Goal: Task Accomplishment & Management: Manage account settings

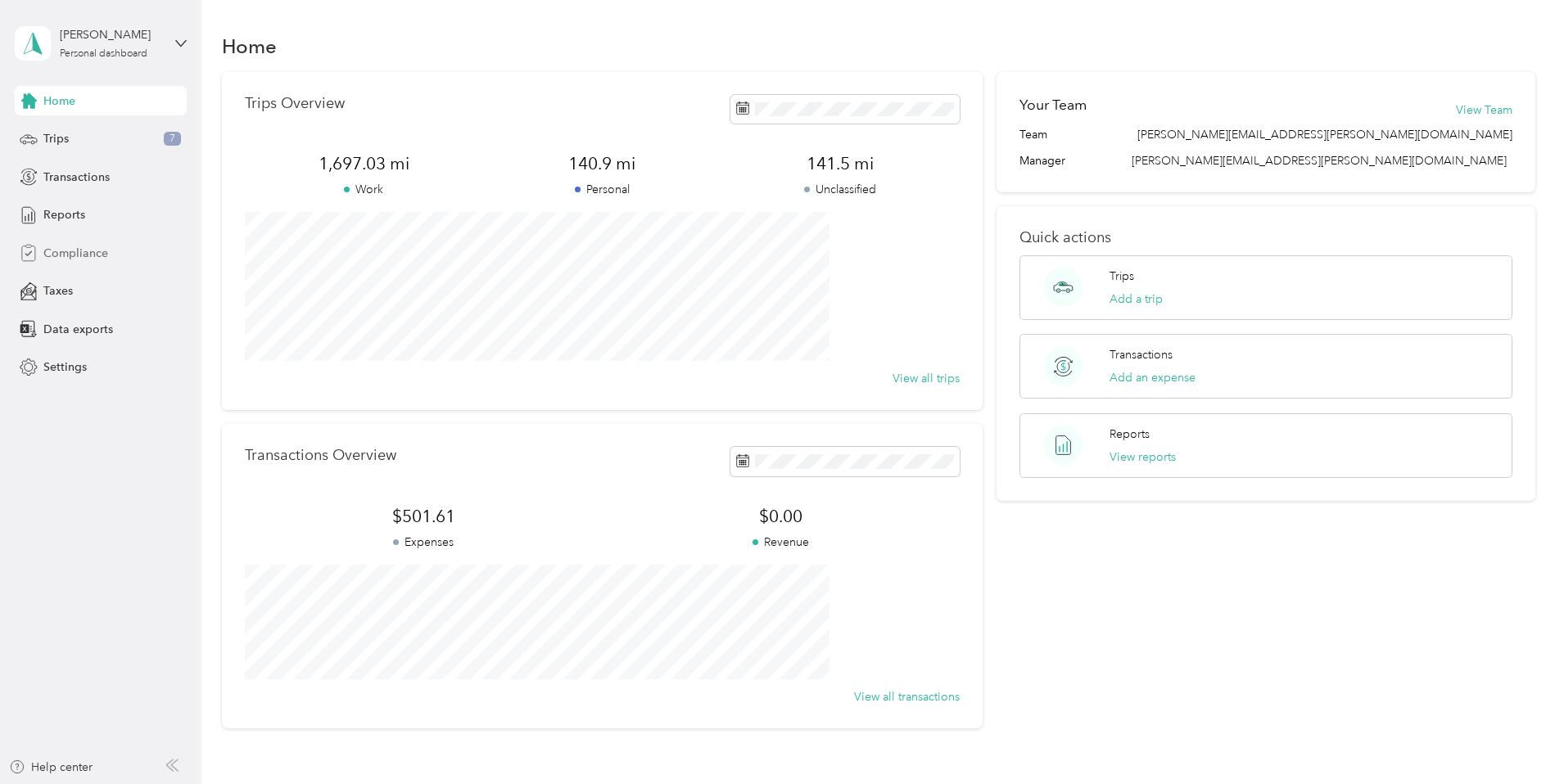
click at [92, 259] on span "Compliance" at bounding box center [75, 253] width 65 height 17
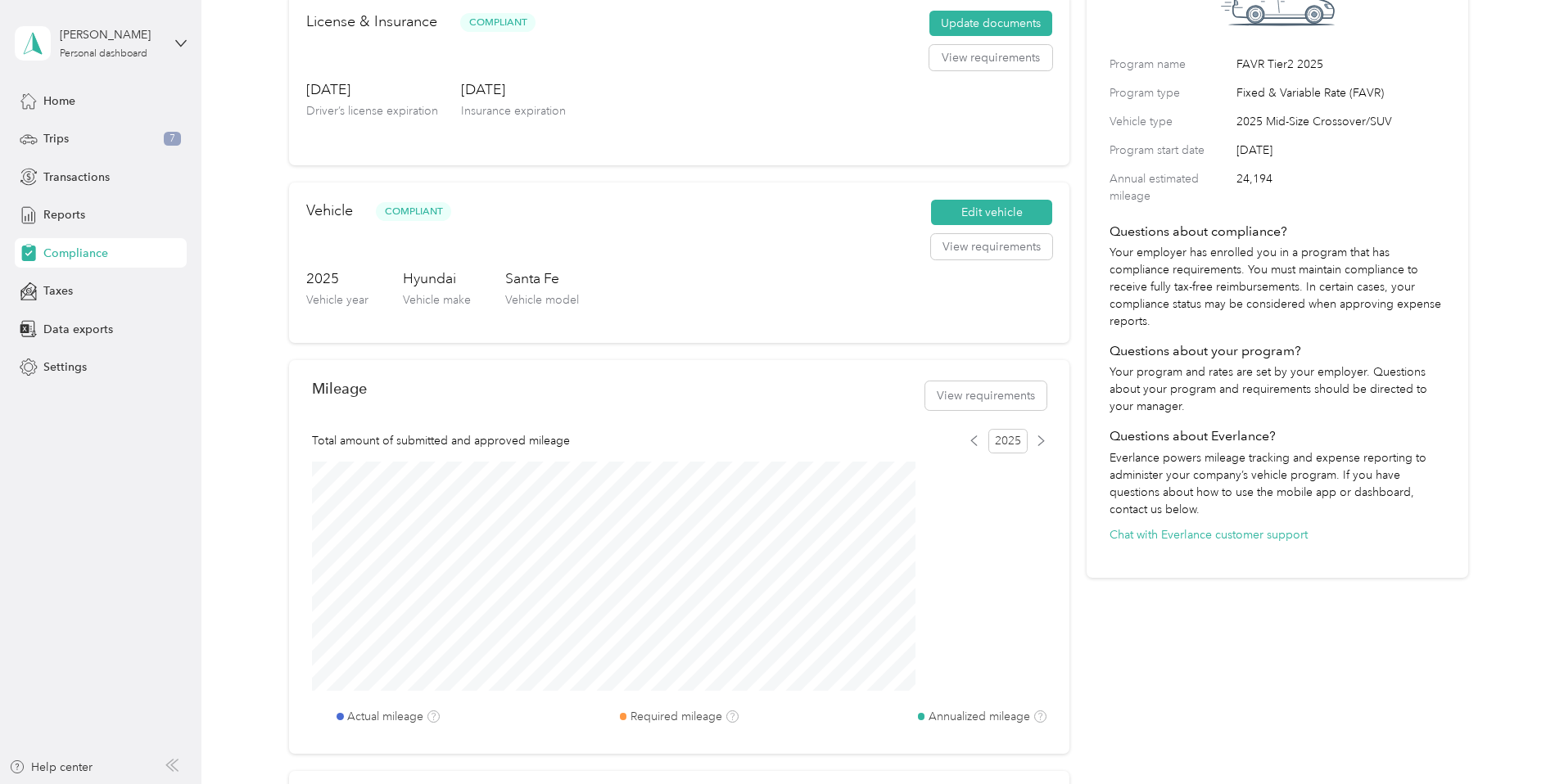
scroll to position [441, 0]
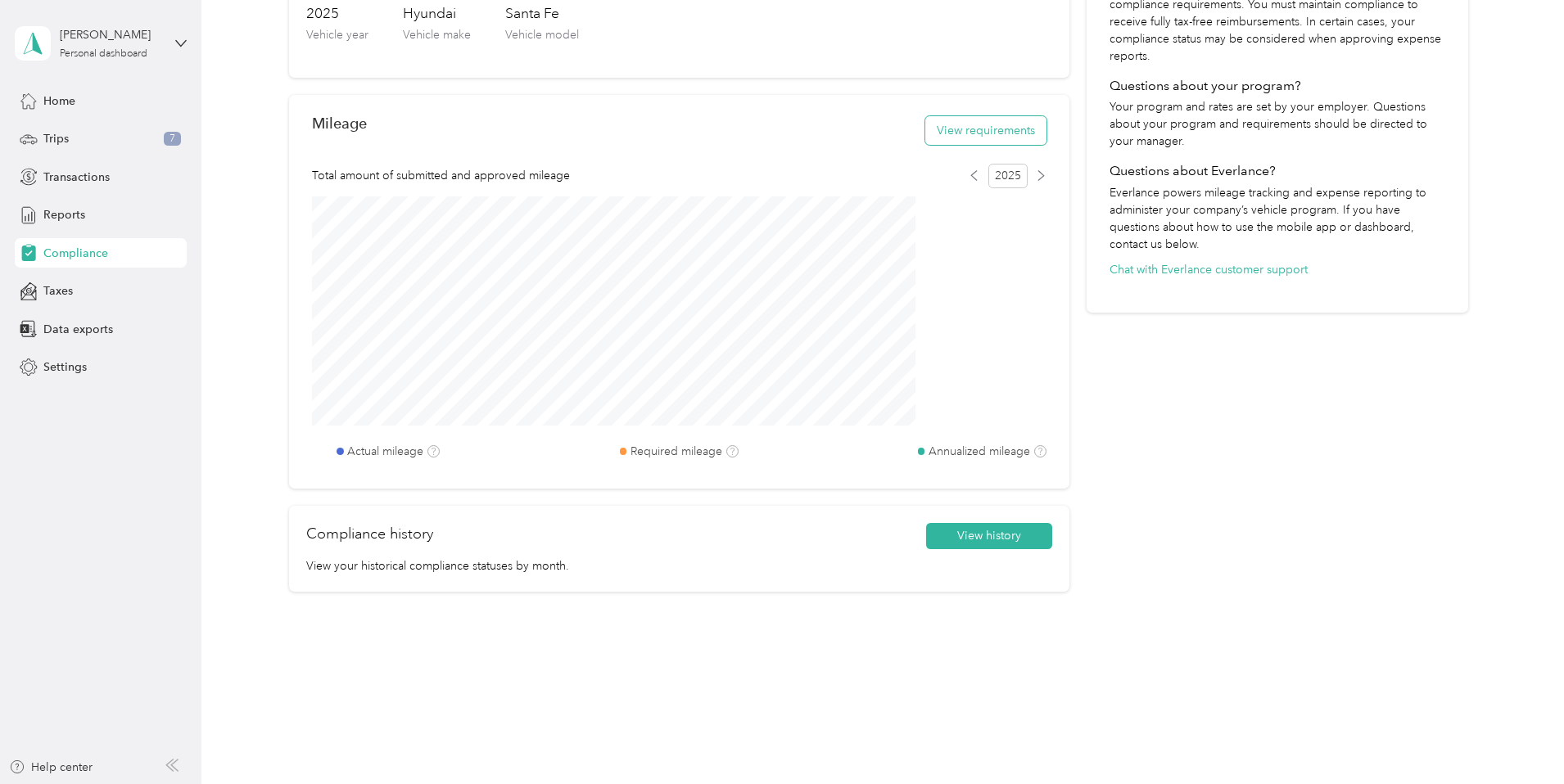
click at [935, 126] on button "View requirements" at bounding box center [985, 130] width 121 height 29
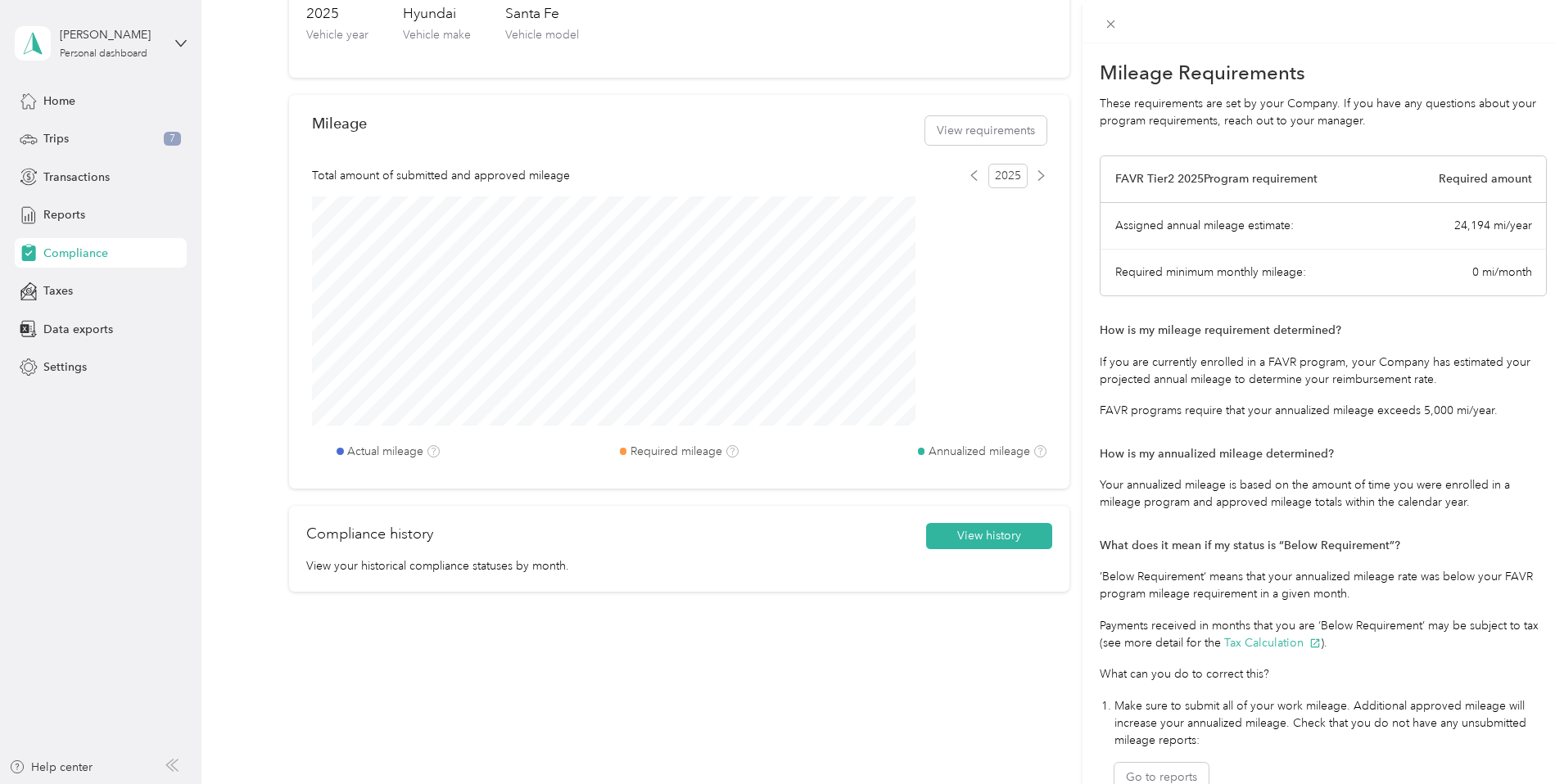
click at [804, 690] on div "Mileage Requirements These requirements are set by your Company. If you have an…" at bounding box center [782, 392] width 1564 height 784
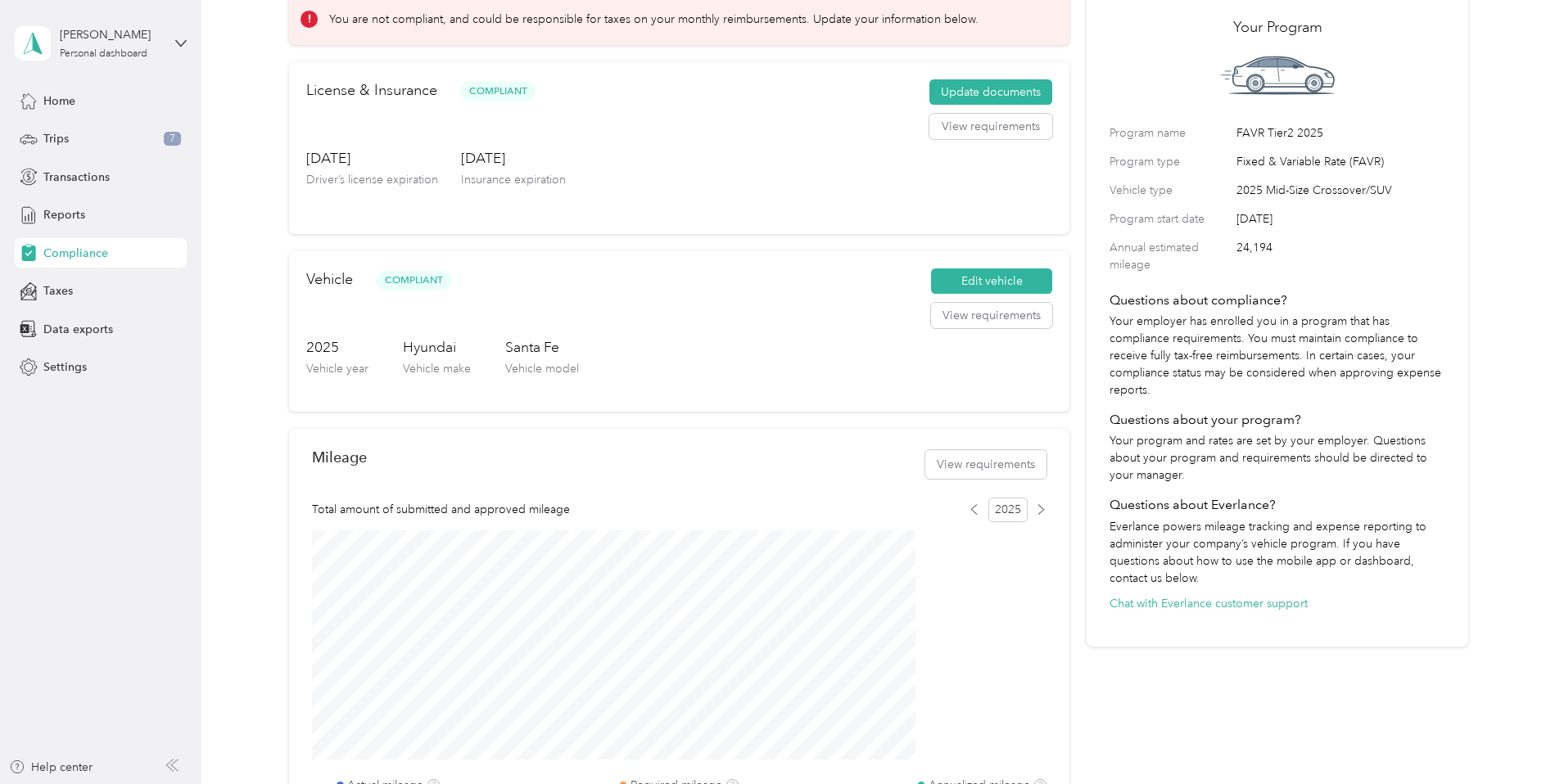
scroll to position [245, 0]
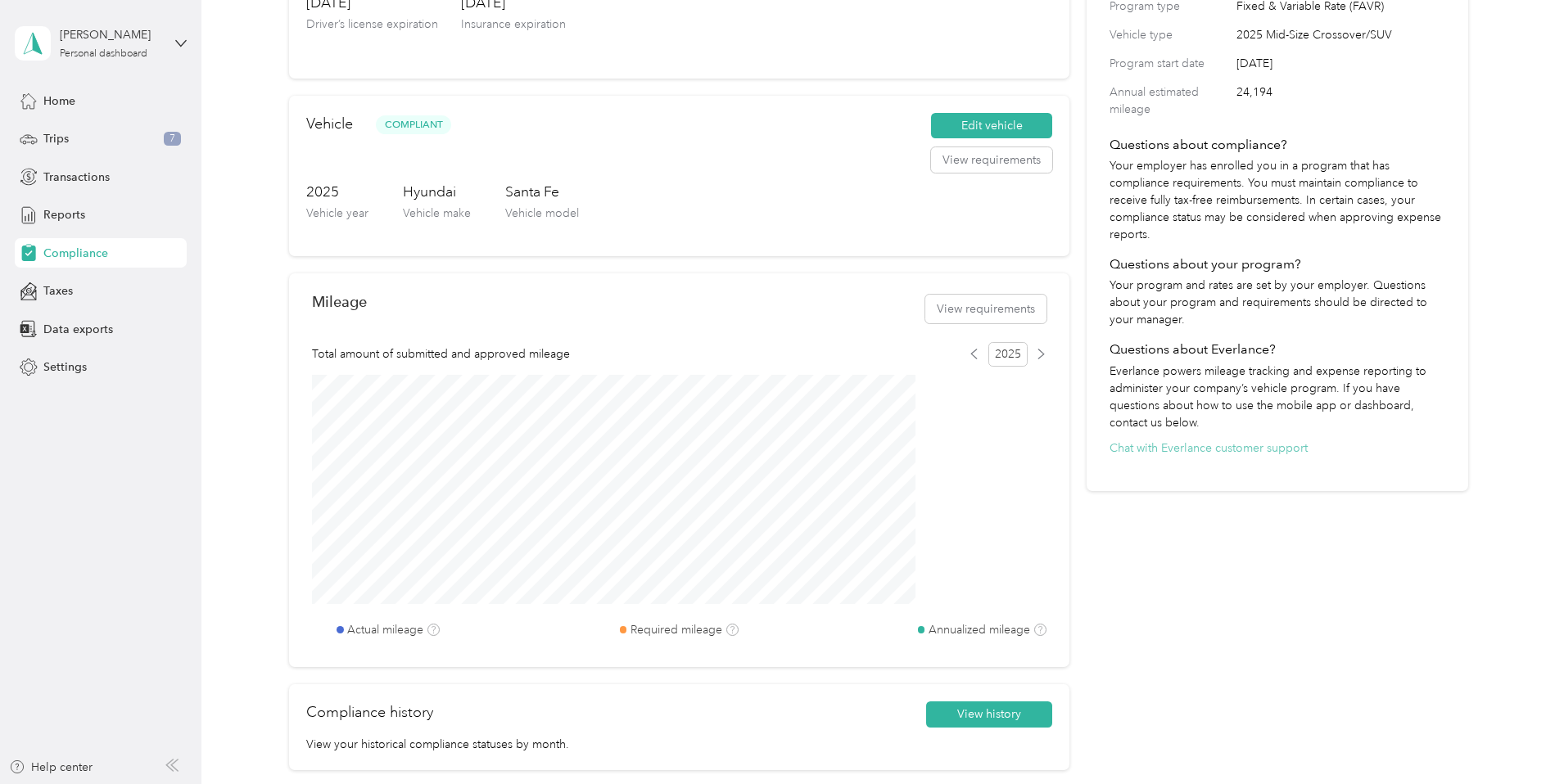
click at [1194, 457] on button "Chat with Everlance customer support" at bounding box center [1208, 448] width 198 height 17
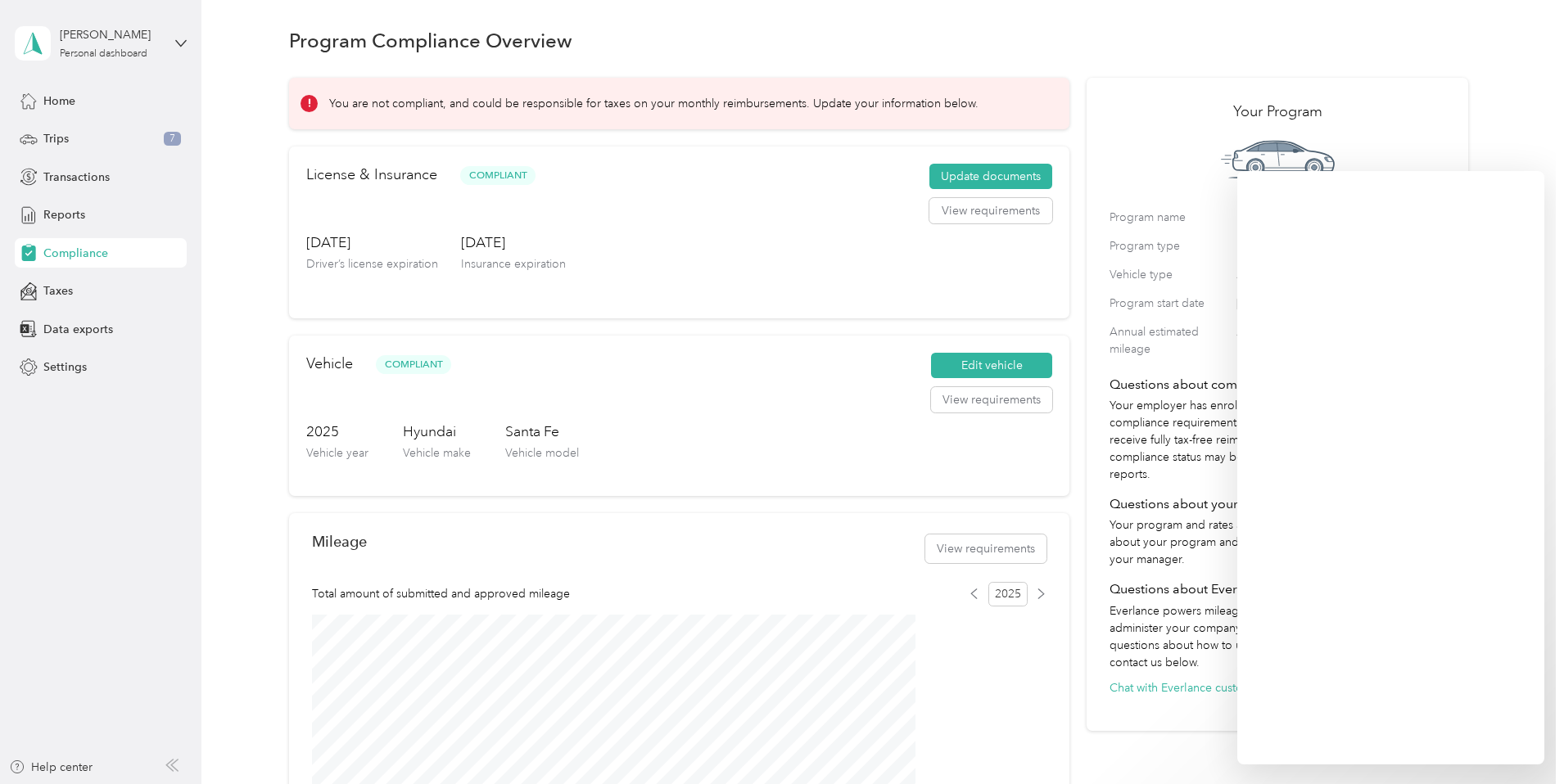
scroll to position [0, 0]
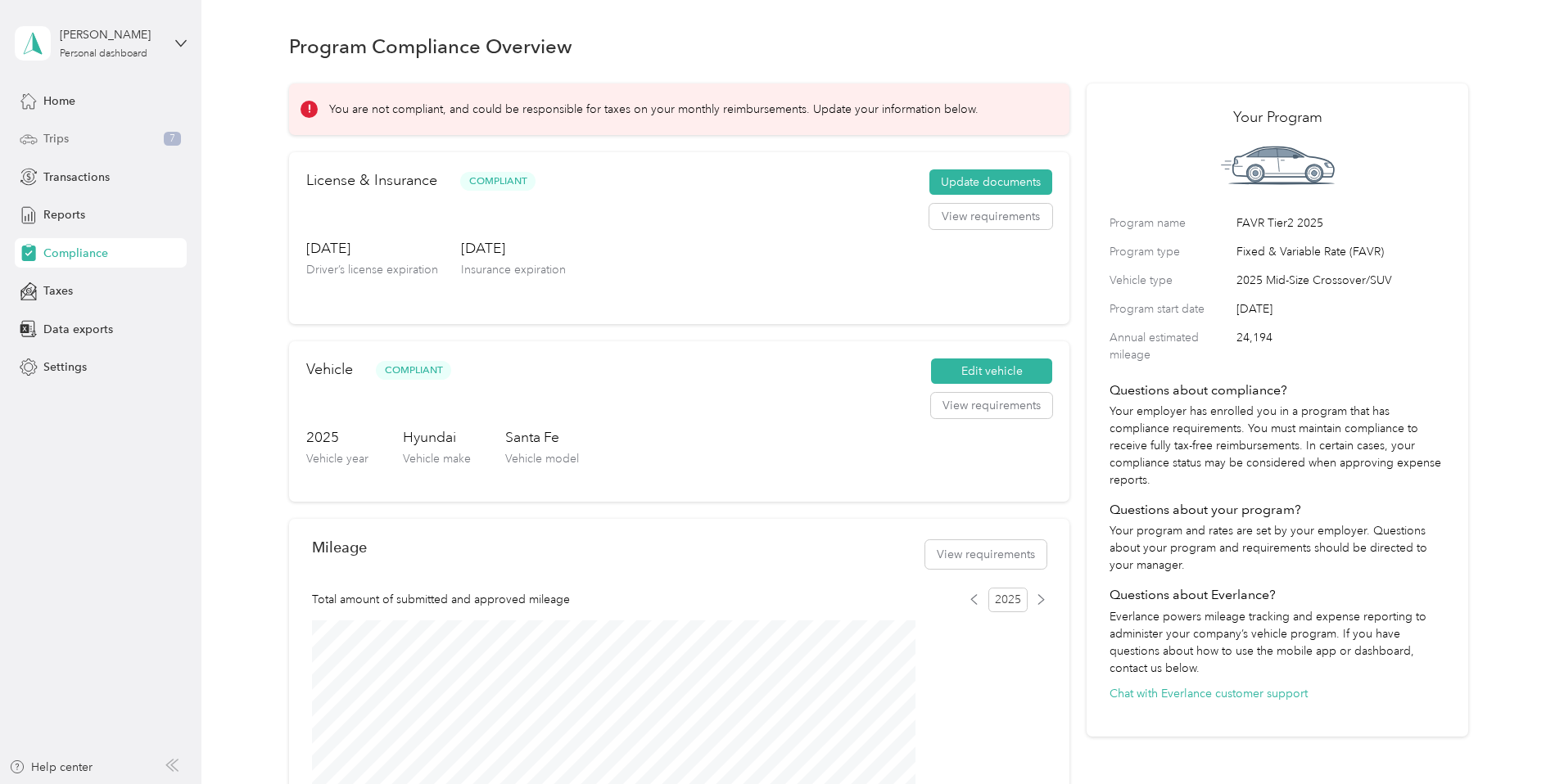
click at [34, 135] on icon at bounding box center [28, 139] width 18 height 18
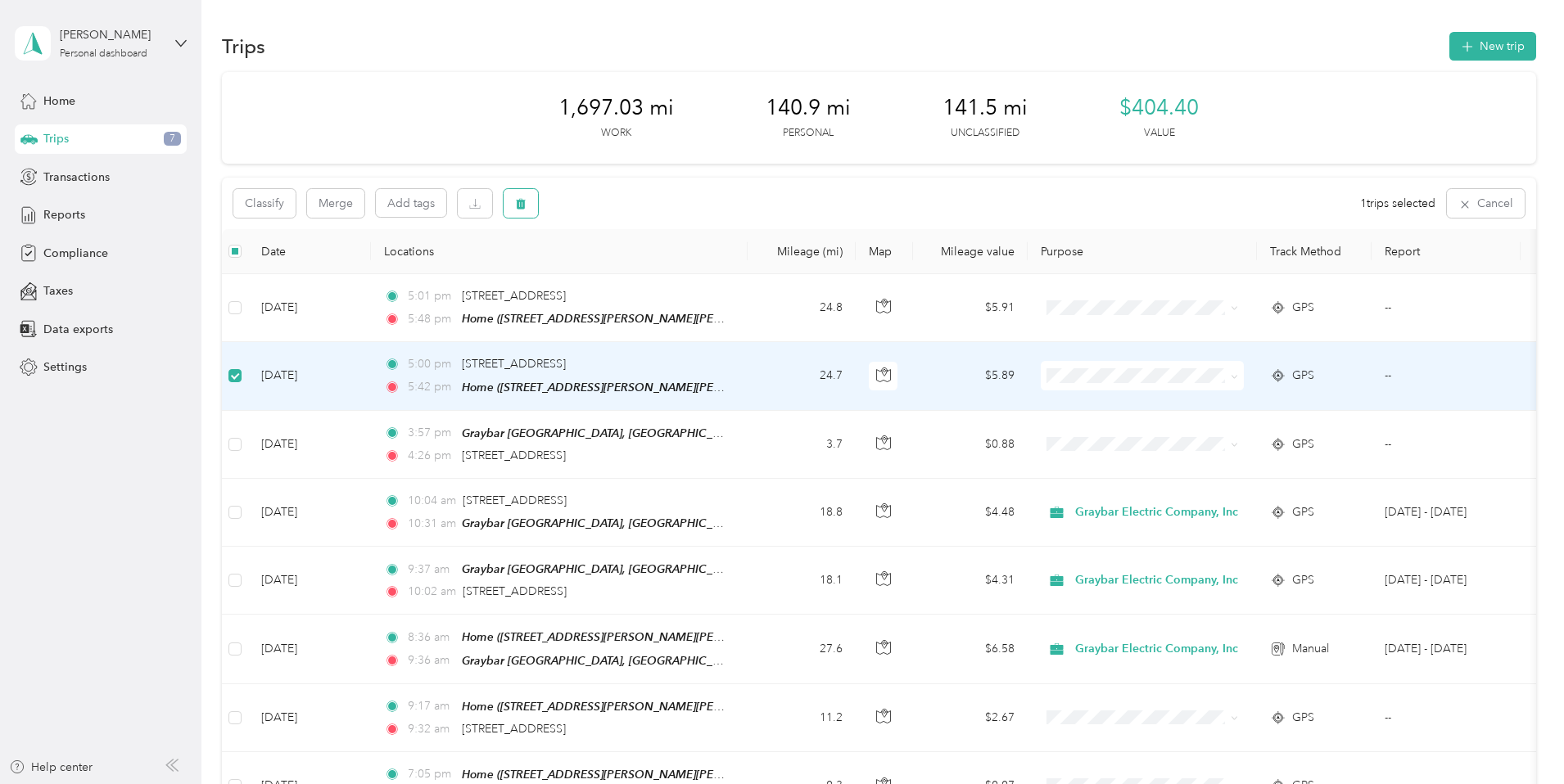
click at [538, 201] on button "button" at bounding box center [521, 204] width 35 height 29
click at [752, 270] on button "Yes" at bounding box center [752, 271] width 32 height 26
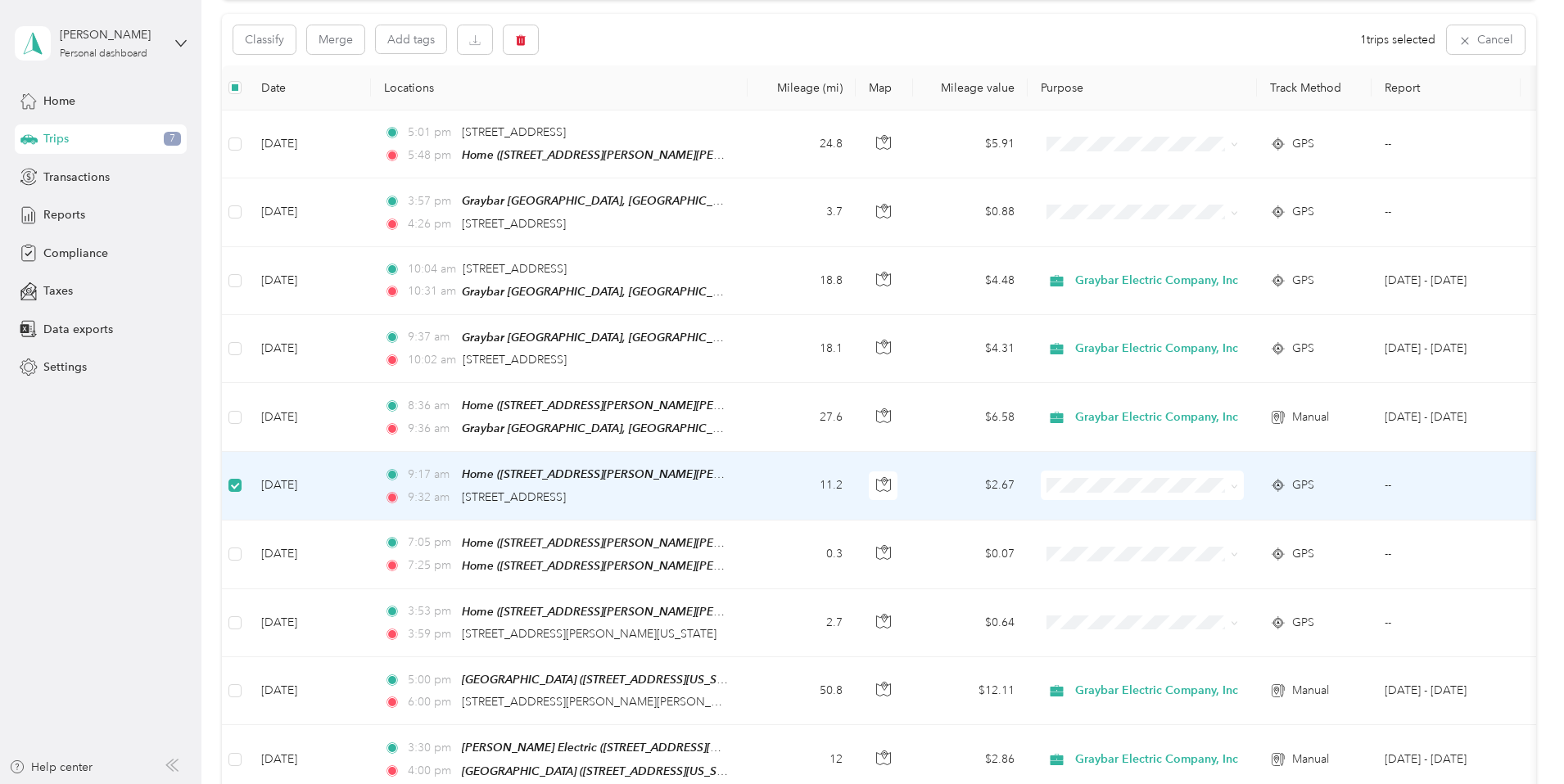
scroll to position [162, 0]
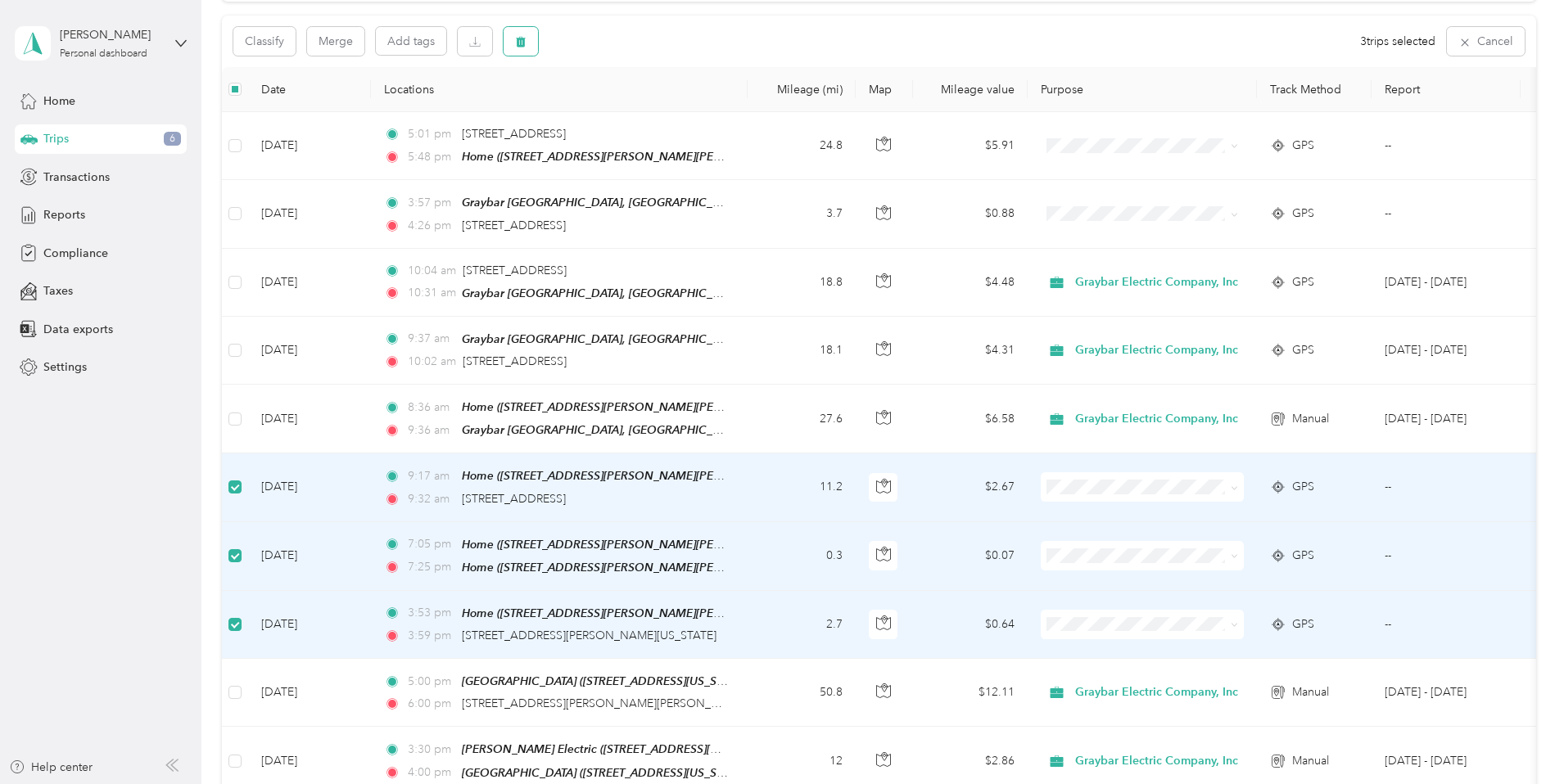
click at [526, 43] on icon "button" at bounding box center [521, 42] width 10 height 11
click at [736, 107] on button "Yes" at bounding box center [752, 109] width 32 height 26
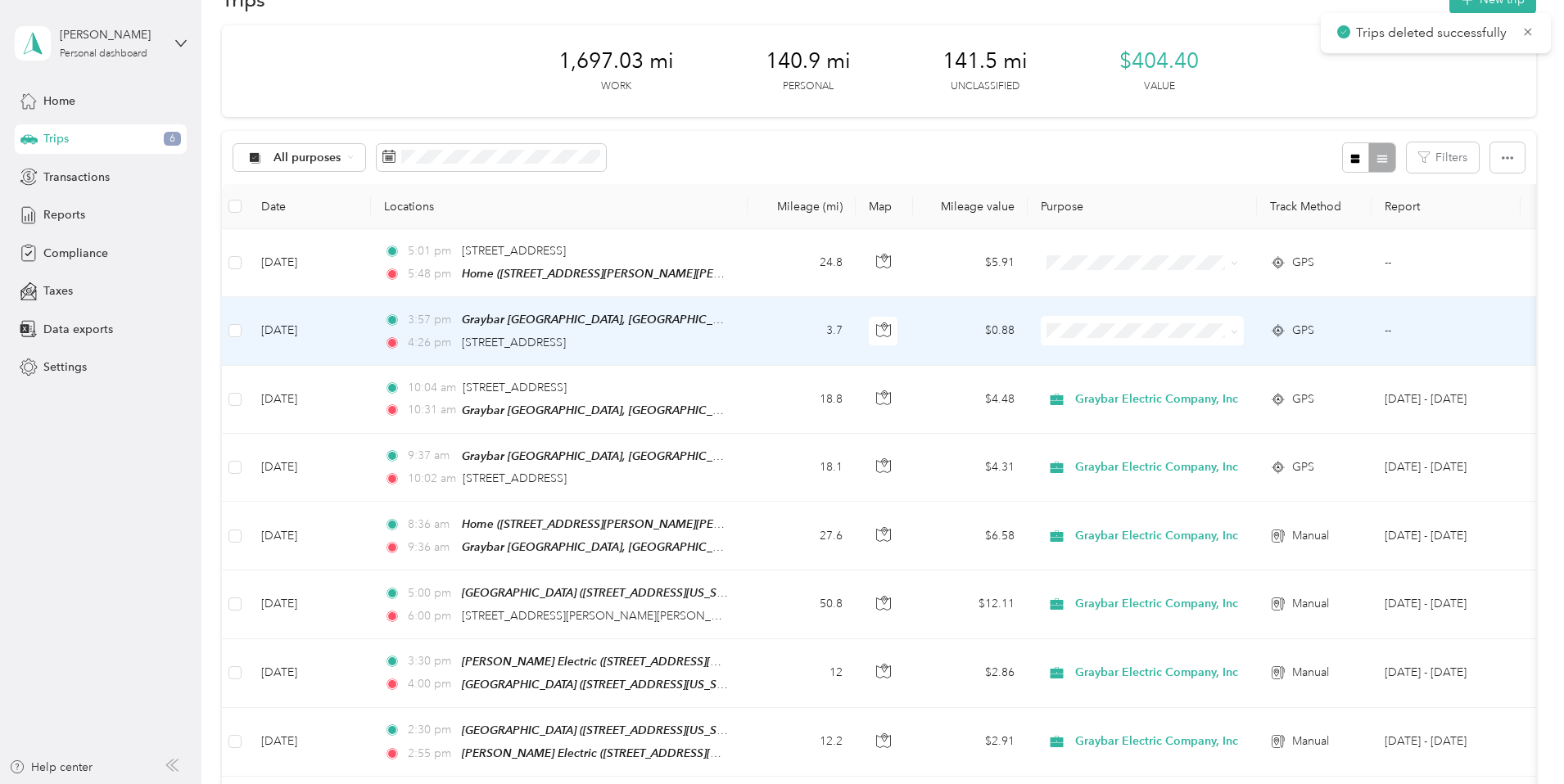
scroll to position [0, 0]
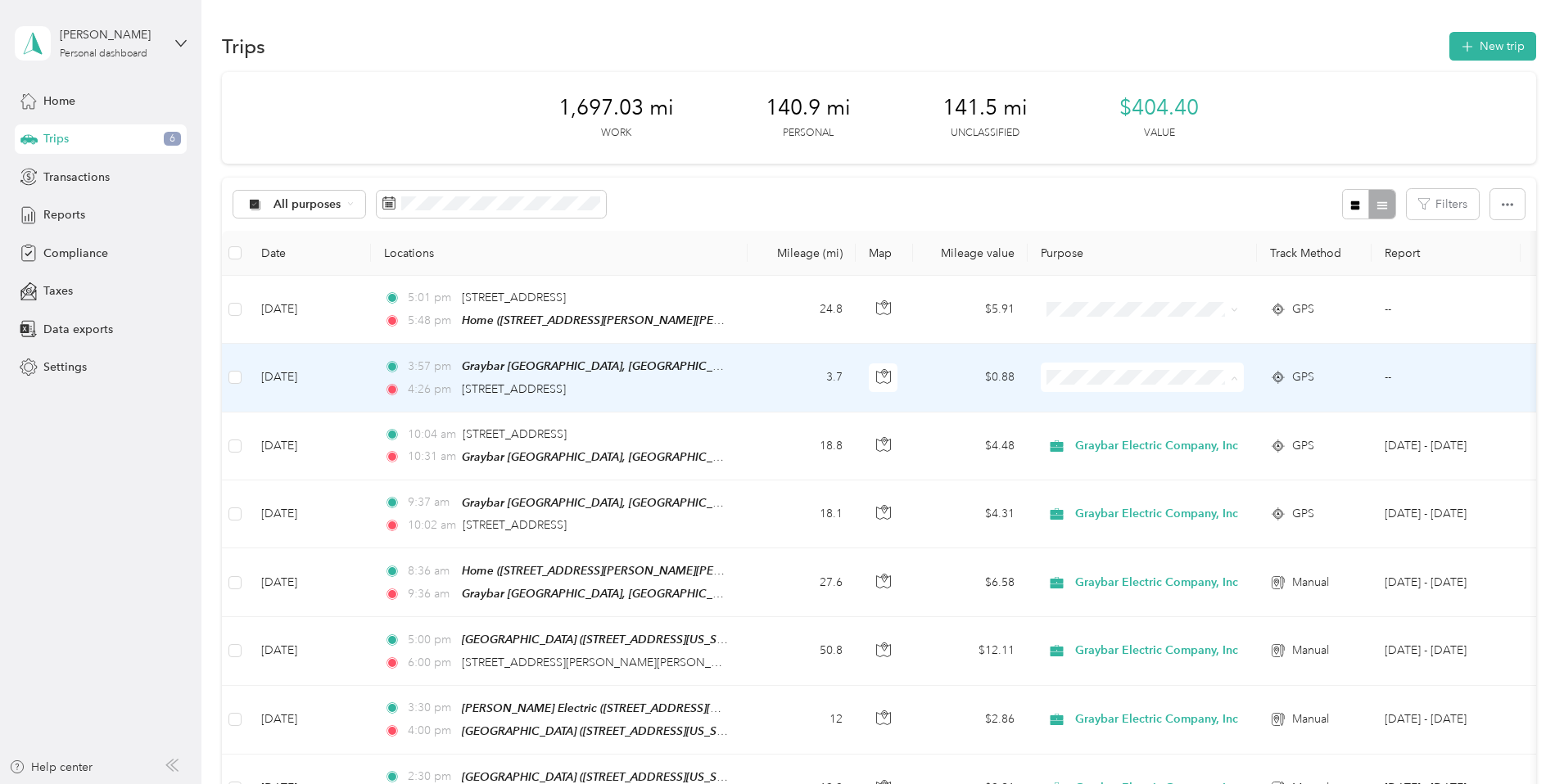
click at [1253, 414] on li "Graybar Electric Company, Inc" at bounding box center [1257, 407] width 215 height 29
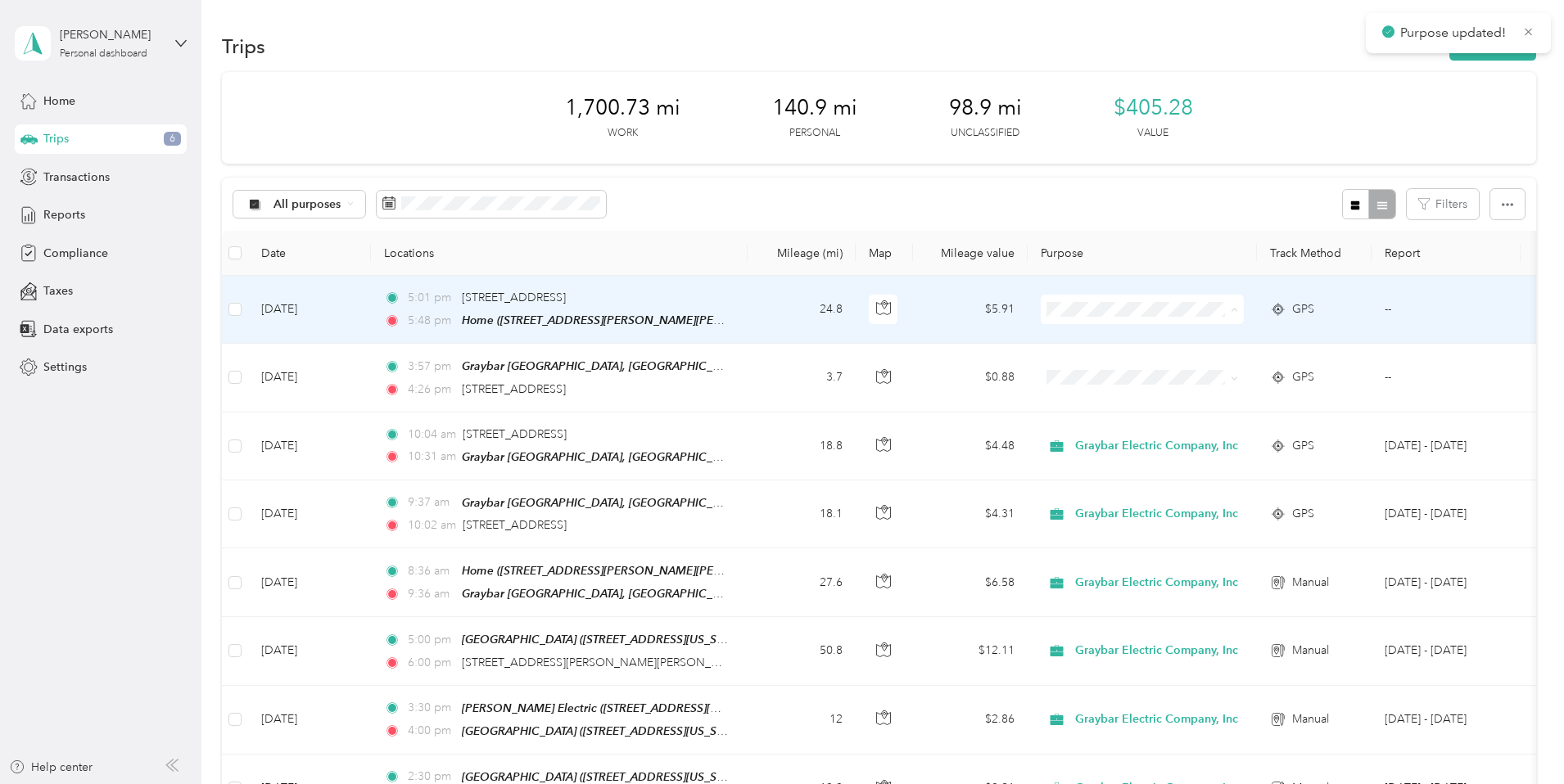
click at [1248, 335] on span "Graybar Electric Company, Inc" at bounding box center [1271, 340] width 163 height 17
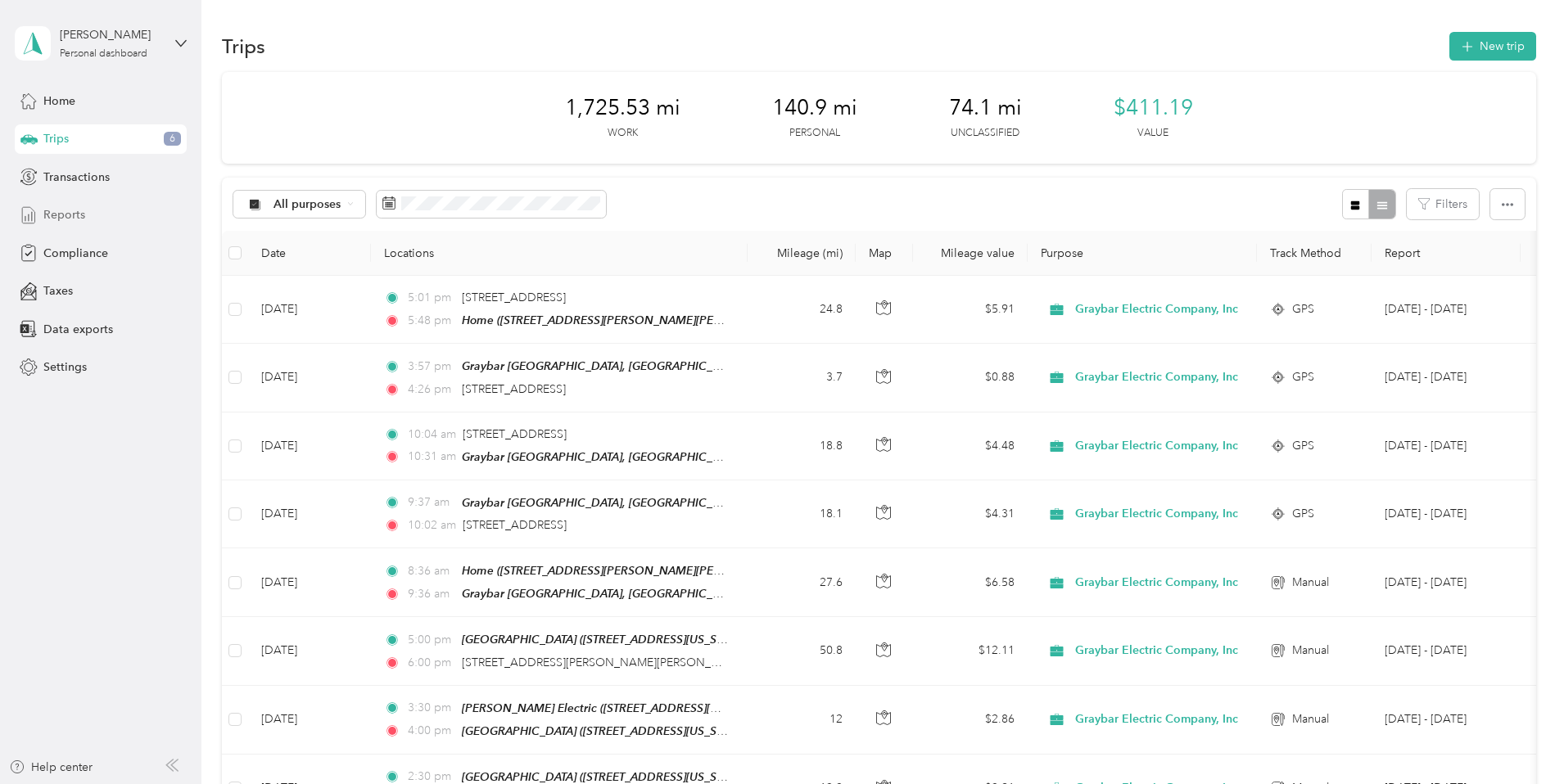
click at [75, 216] on span "Reports" at bounding box center [64, 215] width 42 height 17
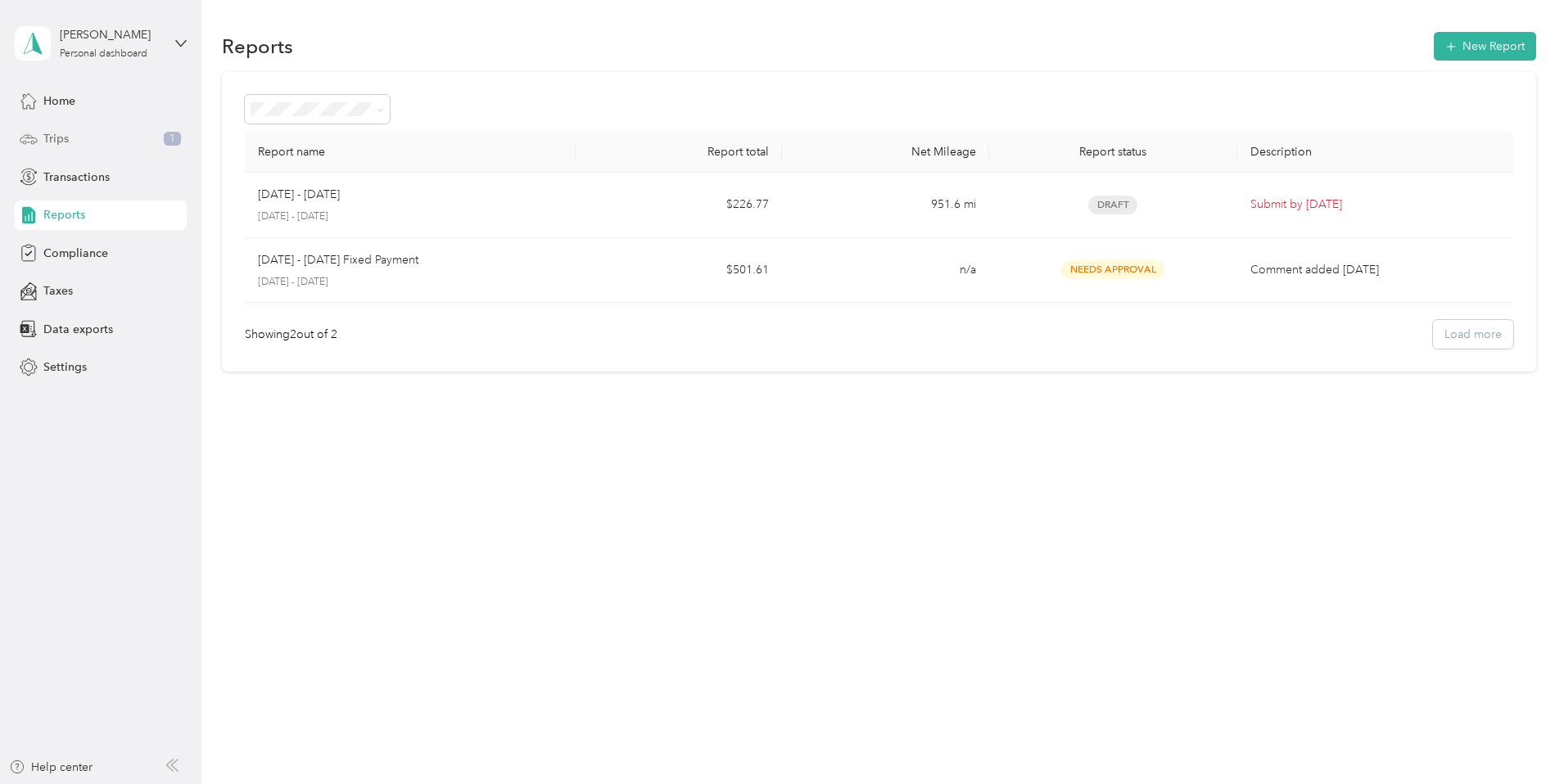
click at [111, 131] on div "Trips 1" at bounding box center [100, 139] width 172 height 30
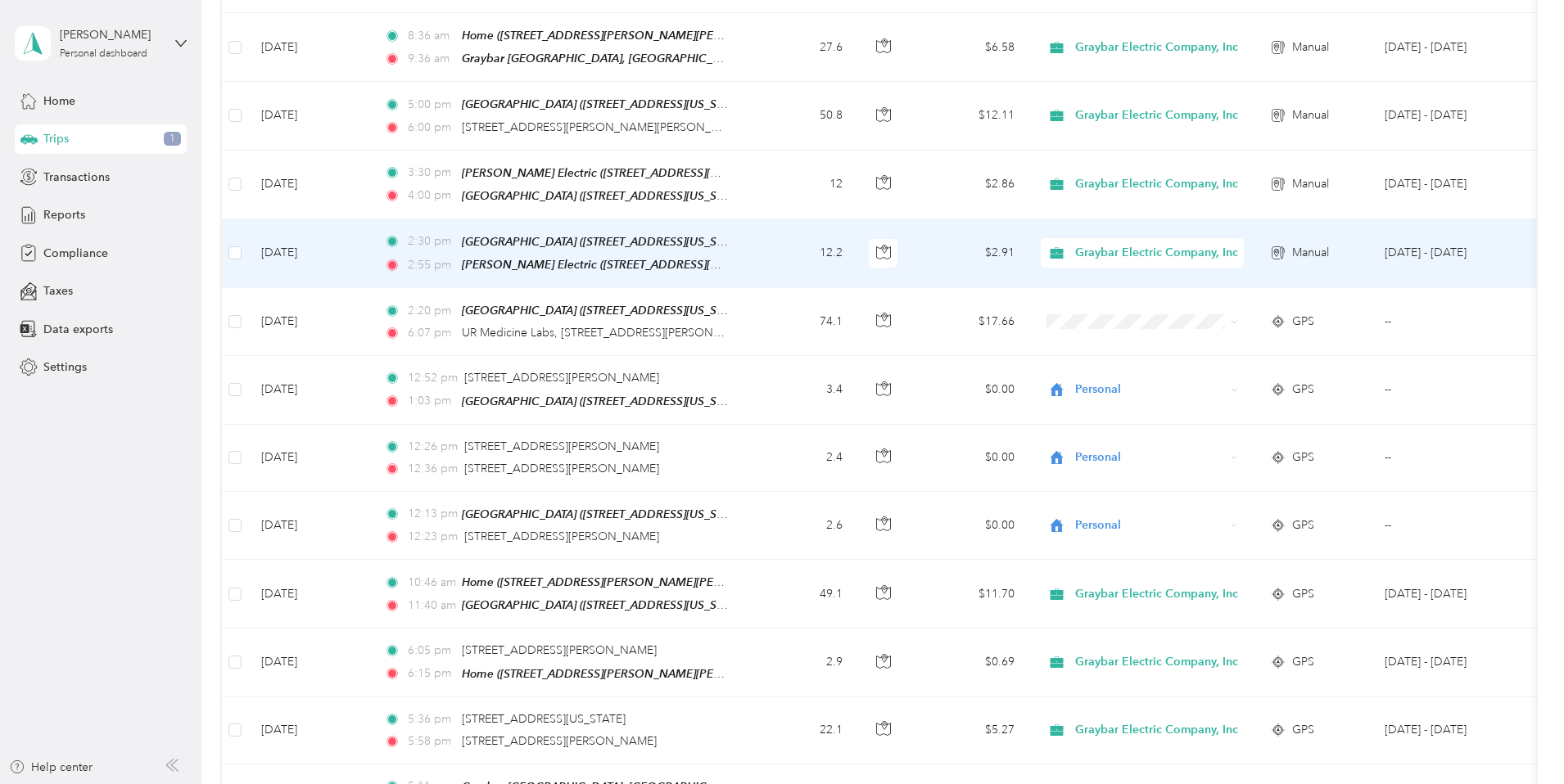
scroll to position [573, 0]
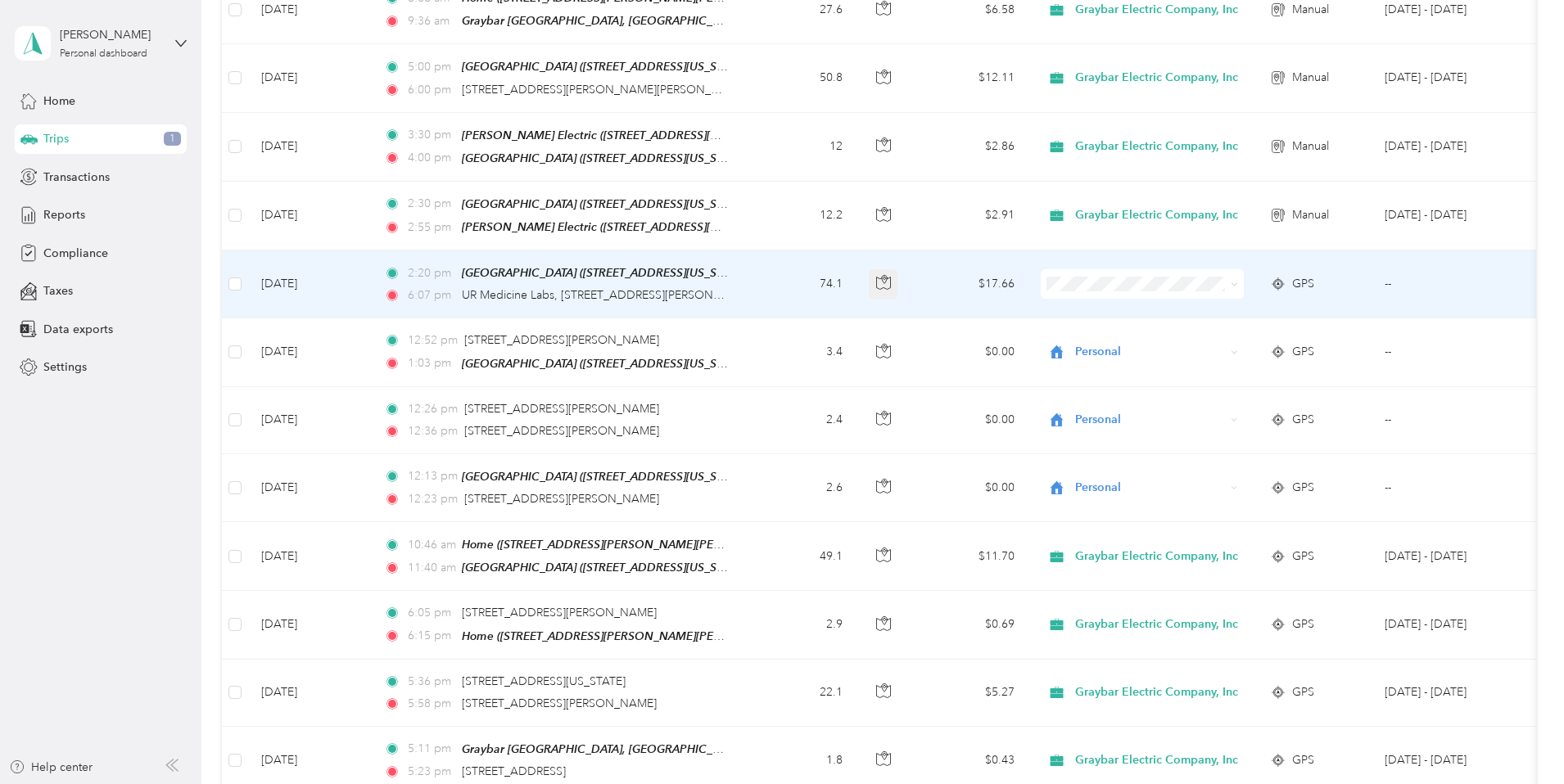
click at [891, 277] on icon "button" at bounding box center [883, 282] width 14 height 14
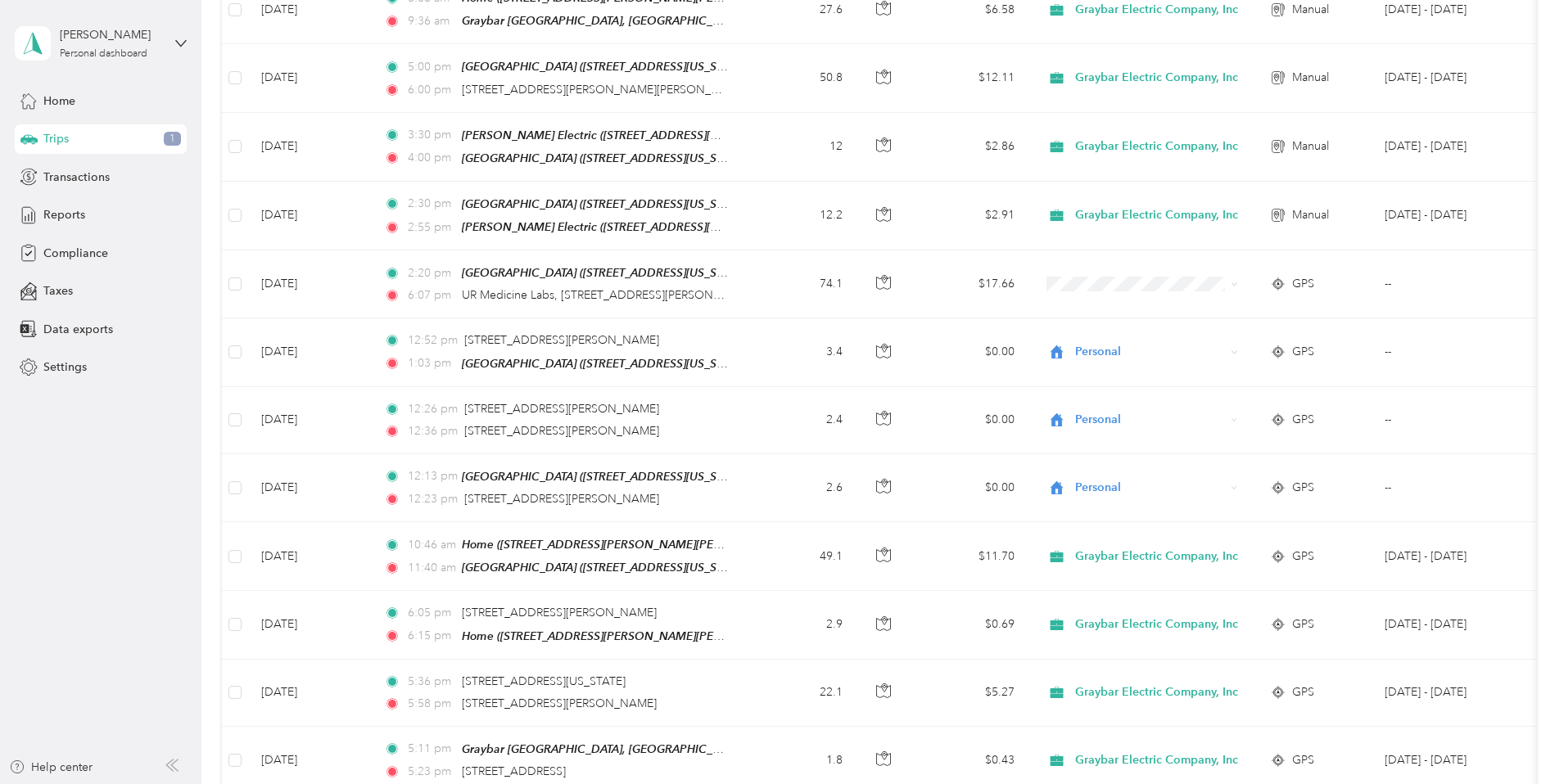
click at [1474, 304] on div "1,725.53 mi Work 140.9 mi Personal 74.1 mi Unclassified $411.19 Value All purpo…" at bounding box center [879, 511] width 1314 height 2025
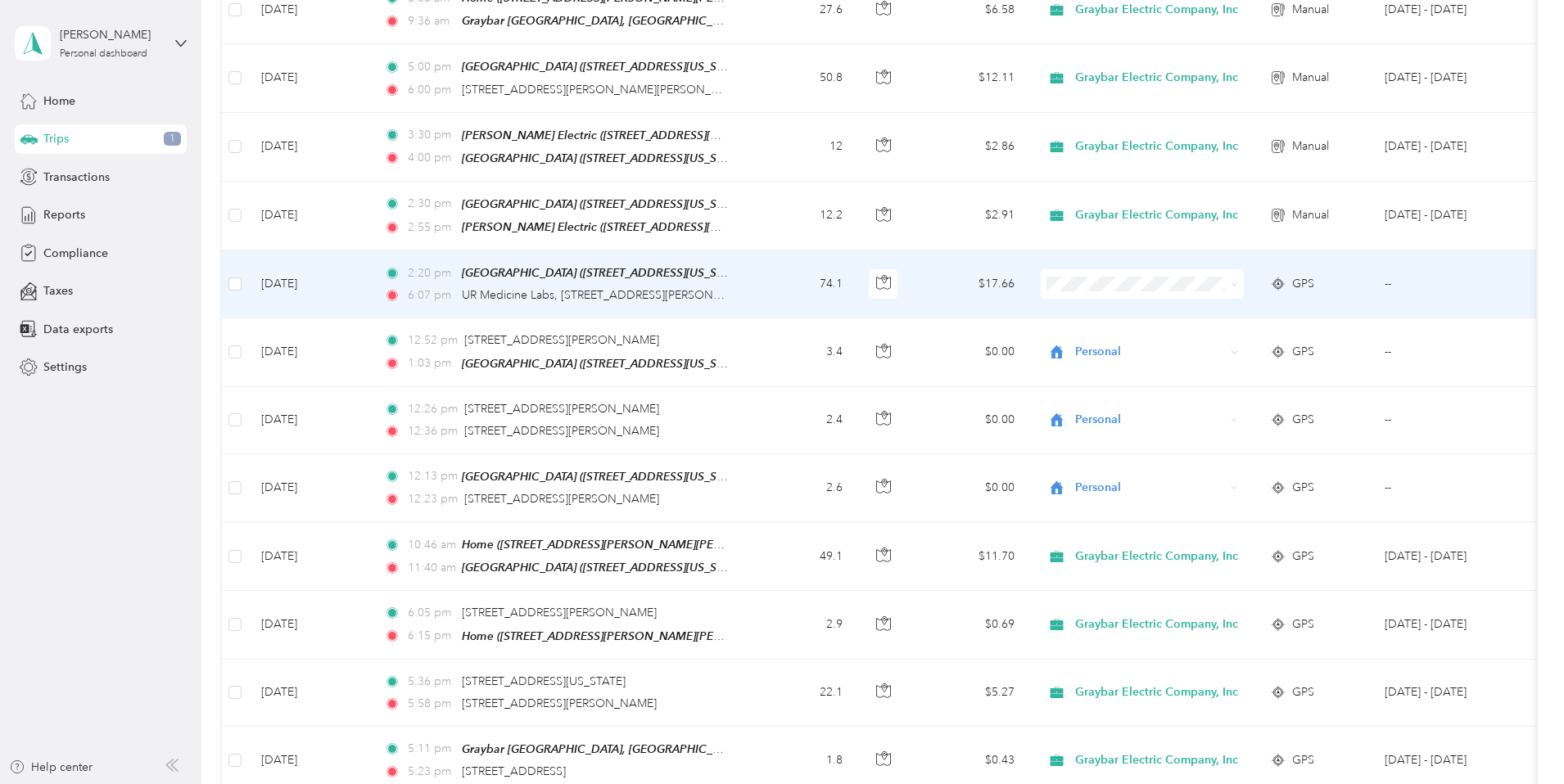
click at [1243, 284] on span at bounding box center [1142, 284] width 203 height 30
click at [1237, 275] on span at bounding box center [1232, 284] width 14 height 18
click at [1237, 281] on icon at bounding box center [1235, 285] width 8 height 8
click at [1298, 303] on span "Graybar Electric Company, Inc" at bounding box center [1271, 306] width 163 height 17
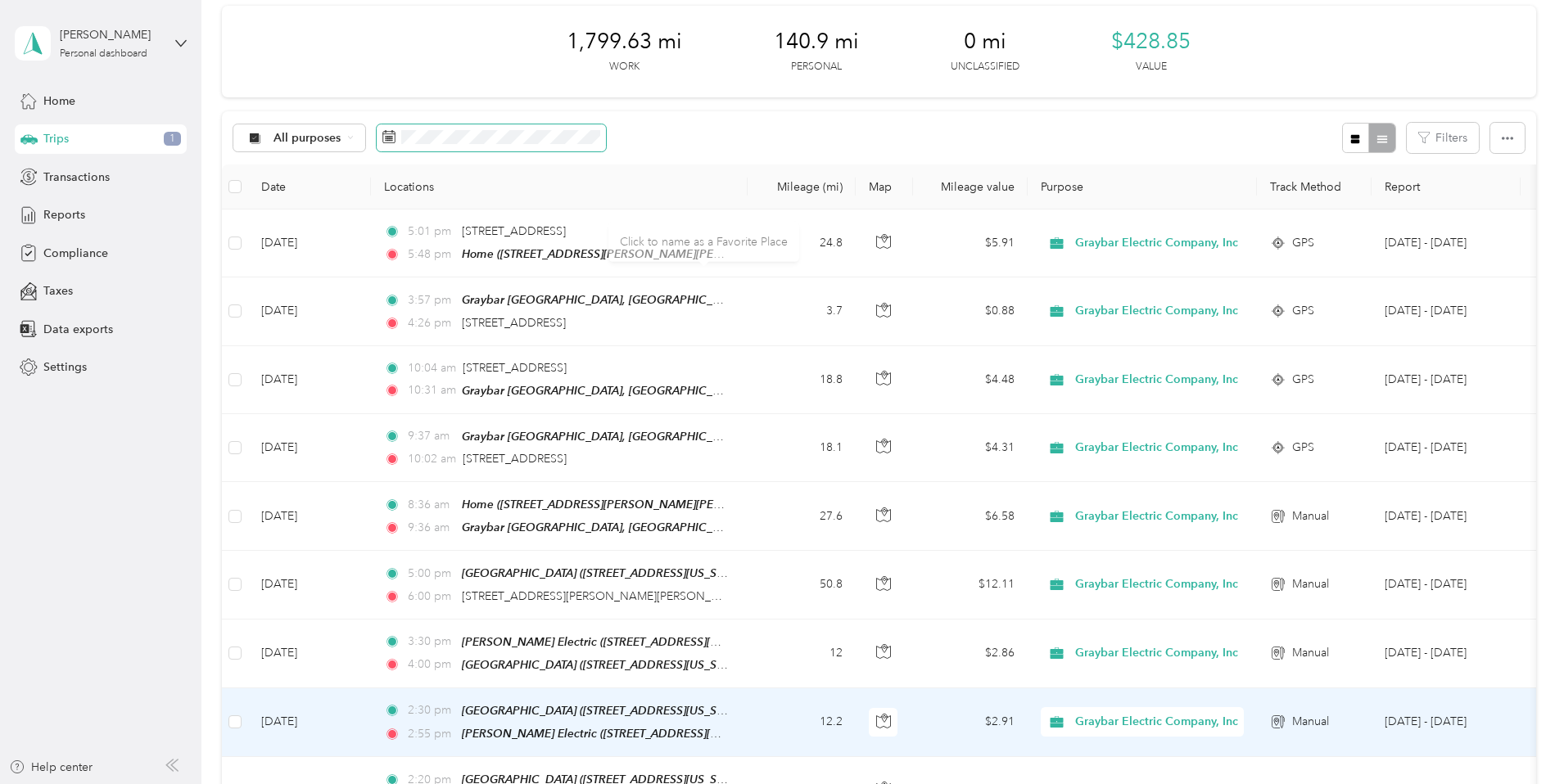
scroll to position [0, 0]
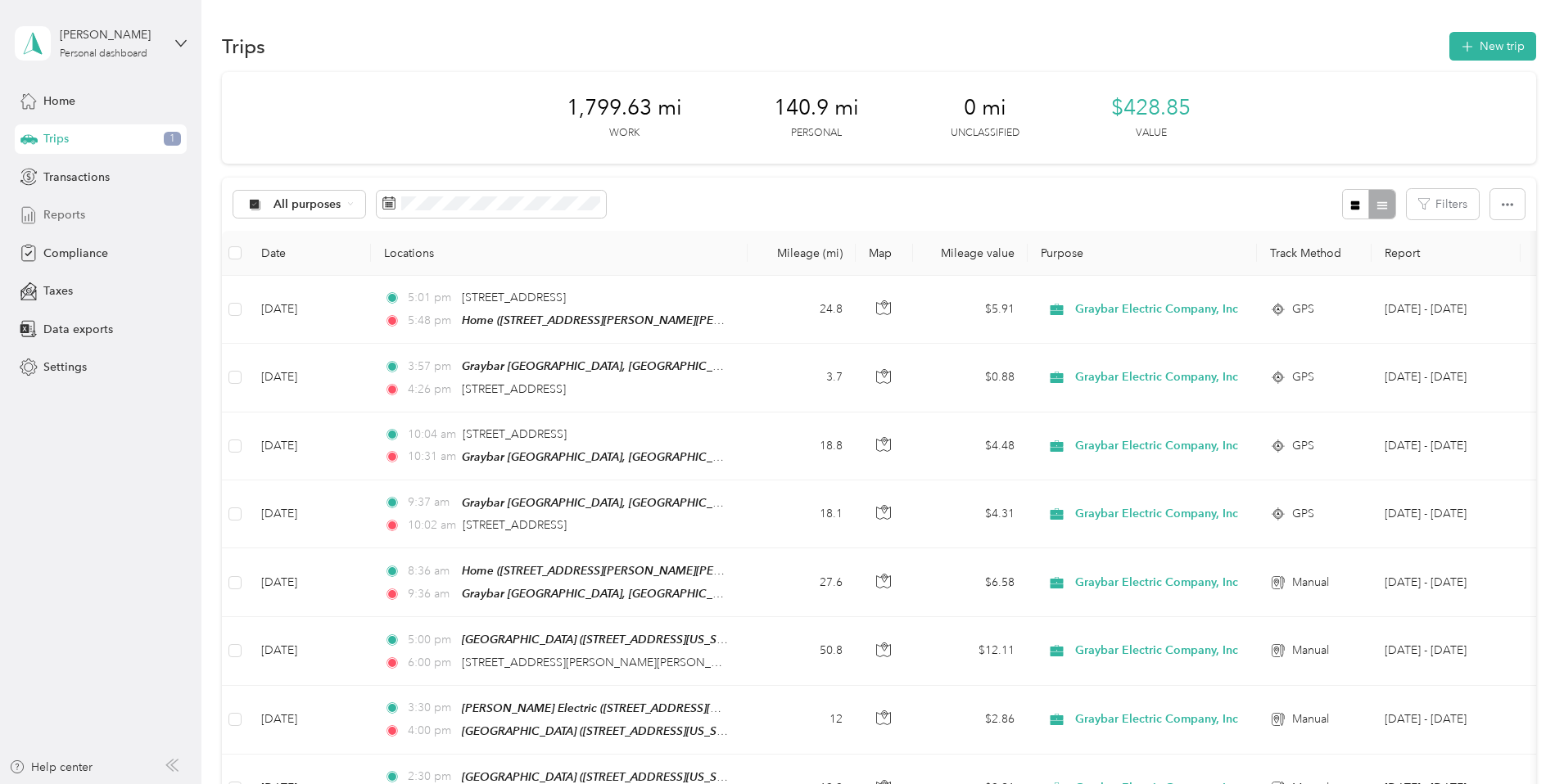
click at [60, 211] on span "Reports" at bounding box center [64, 215] width 42 height 17
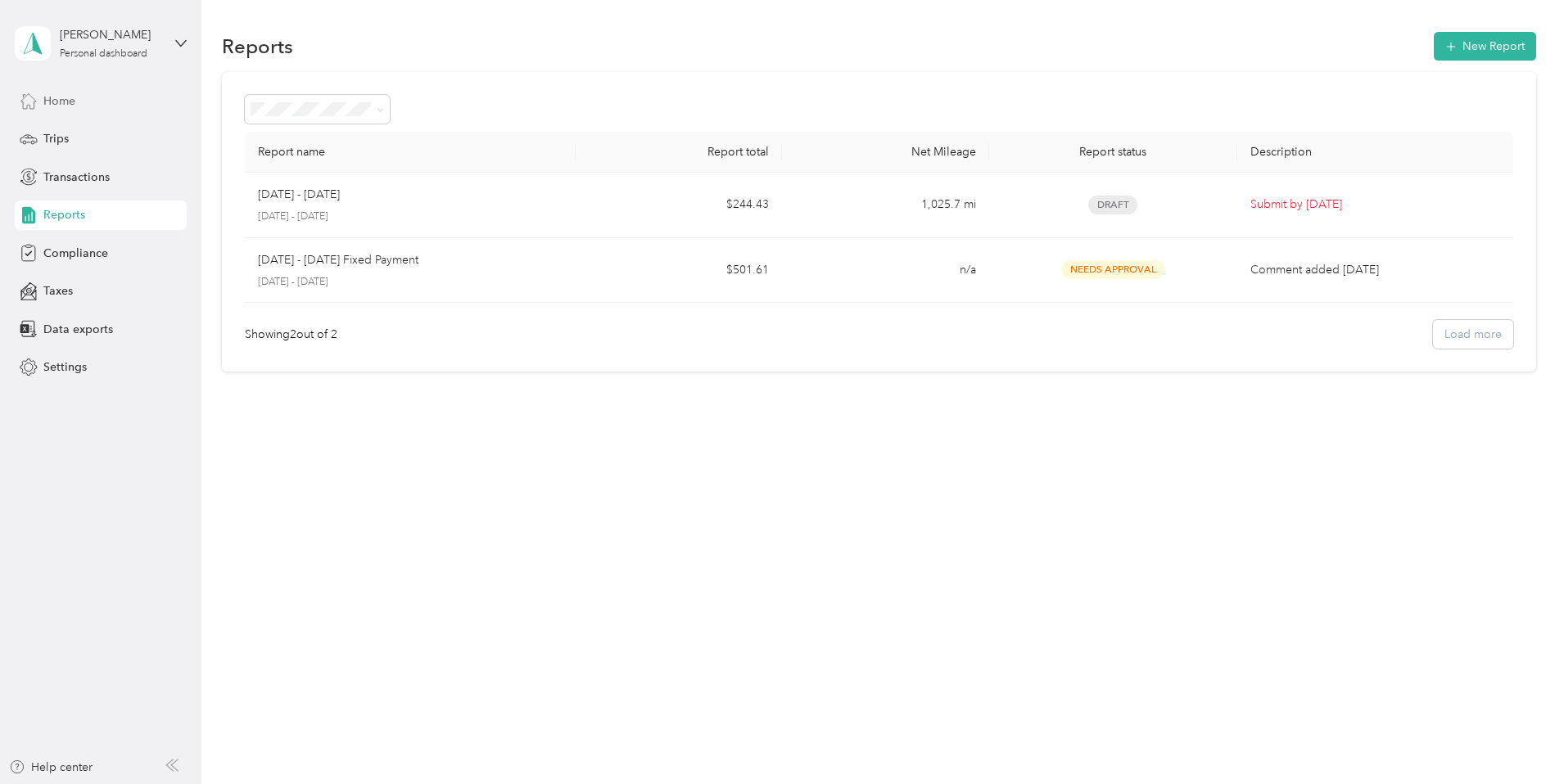
click at [60, 104] on span "Home" at bounding box center [59, 101] width 32 height 17
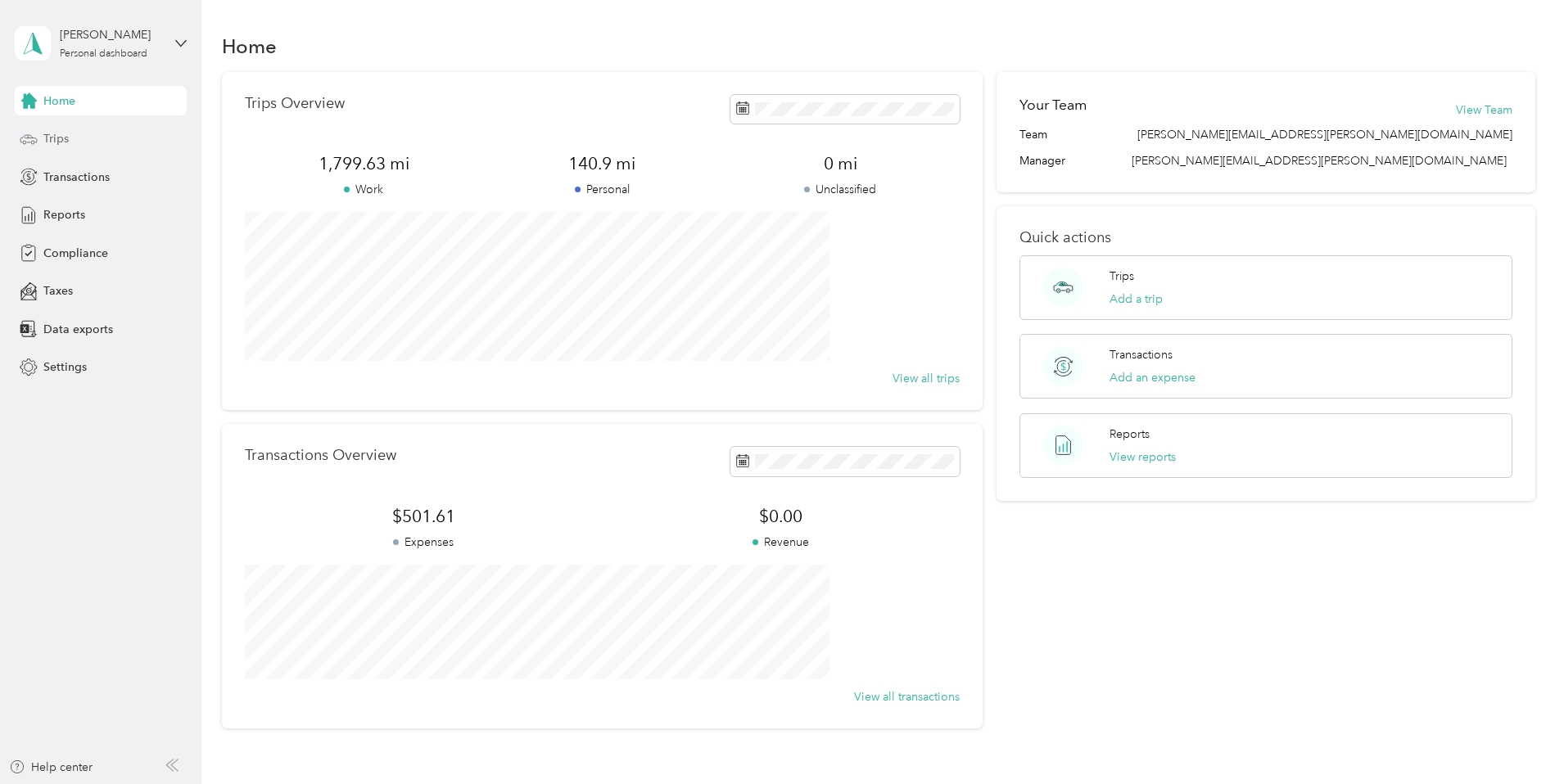
click at [41, 131] on div "Trips" at bounding box center [100, 139] width 172 height 30
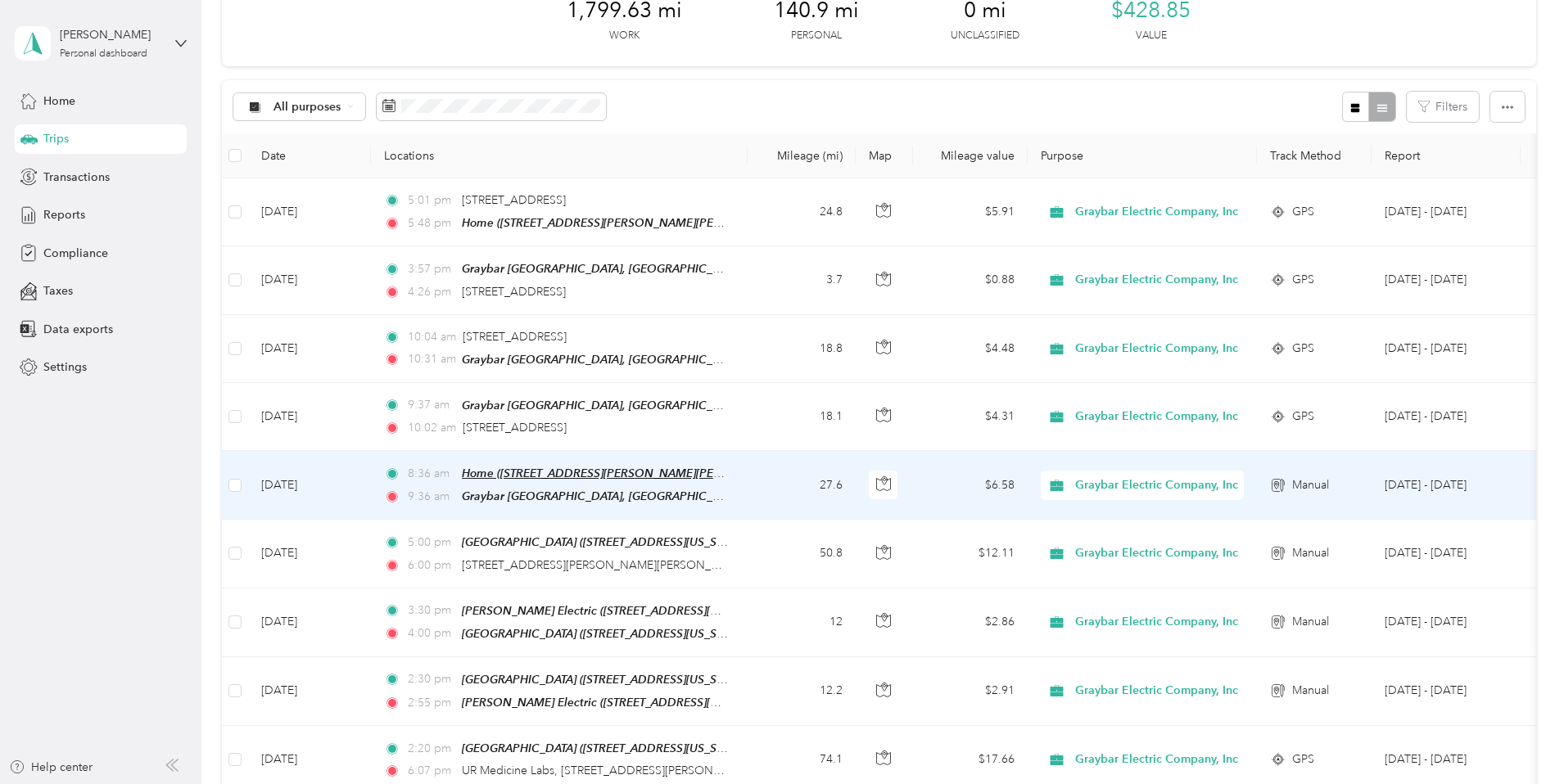
scroll to position [163, 0]
